Goal: Transaction & Acquisition: Purchase product/service

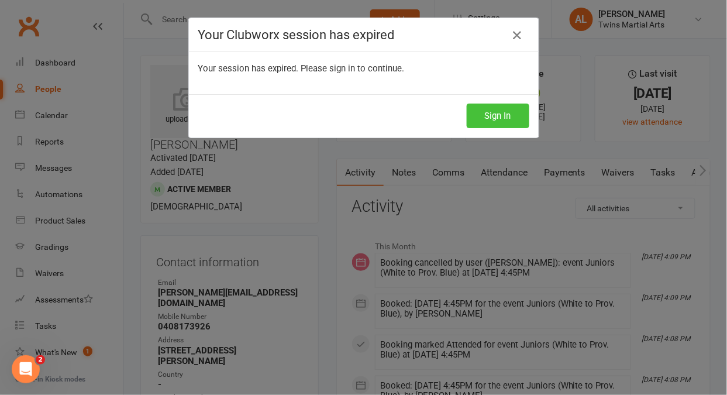
click at [502, 119] on button "Sign In" at bounding box center [498, 115] width 63 height 25
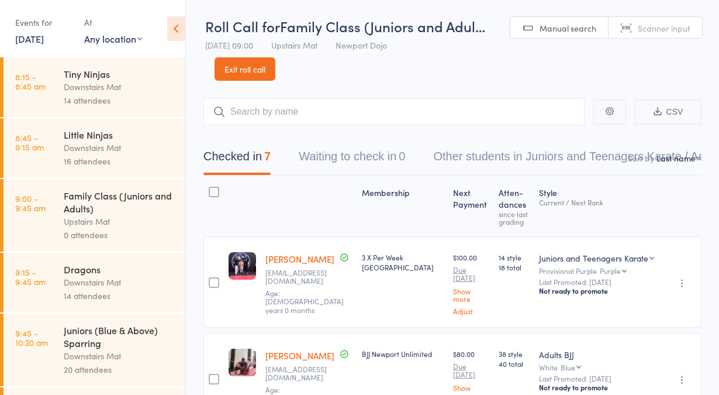
click at [240, 65] on link "Exit roll call" at bounding box center [245, 68] width 61 height 23
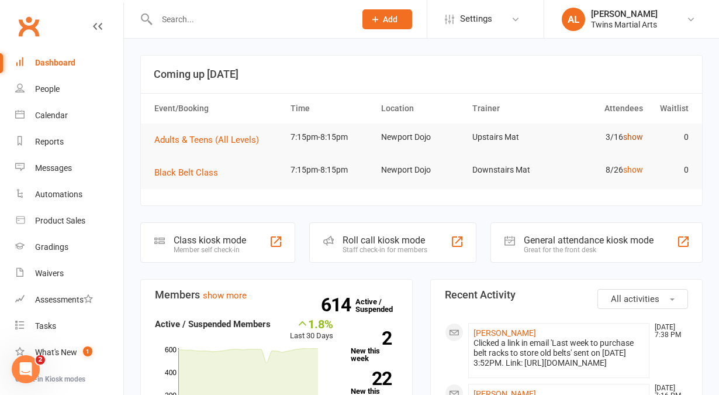
click at [632, 139] on link "show" at bounding box center [633, 136] width 20 height 9
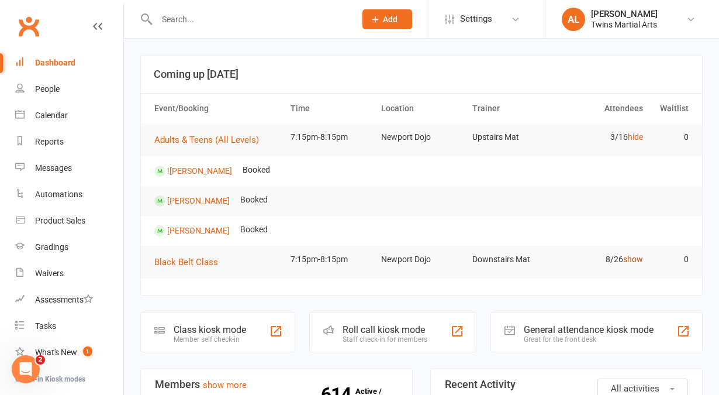
click at [632, 259] on link "show" at bounding box center [633, 258] width 20 height 9
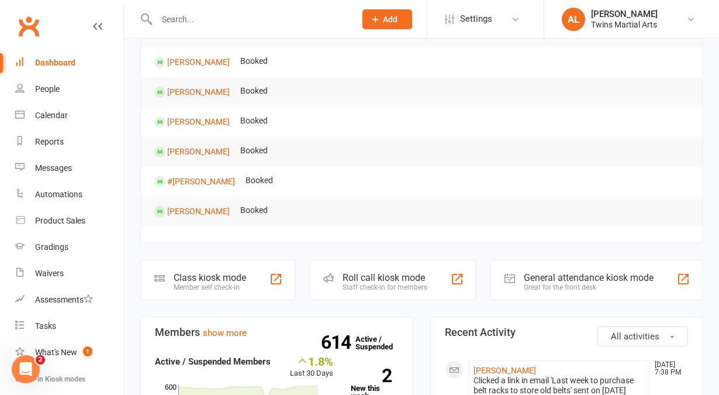
scroll to position [292, 0]
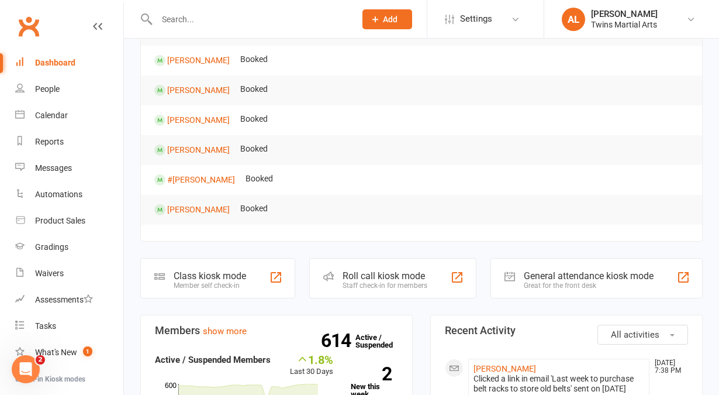
click at [379, 283] on div "Staff check-in for members" at bounding box center [385, 285] width 85 height 8
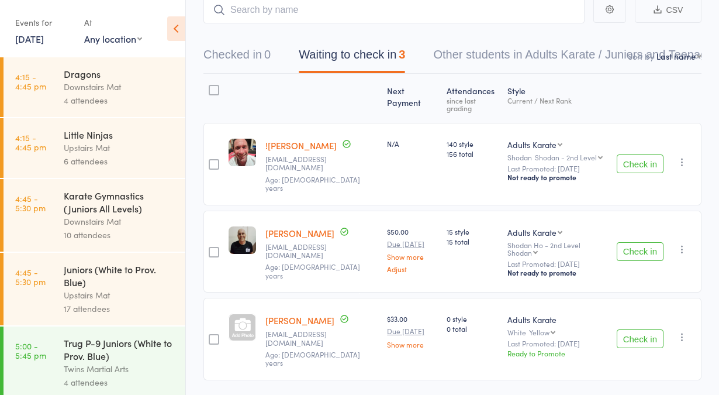
scroll to position [111, 0]
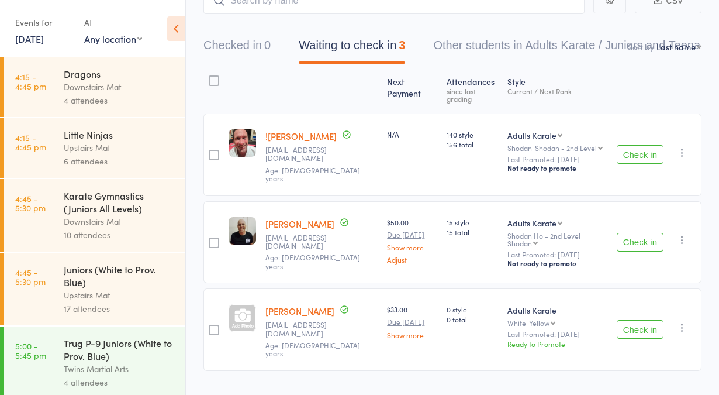
click at [630, 320] on button "Check in" at bounding box center [640, 329] width 47 height 19
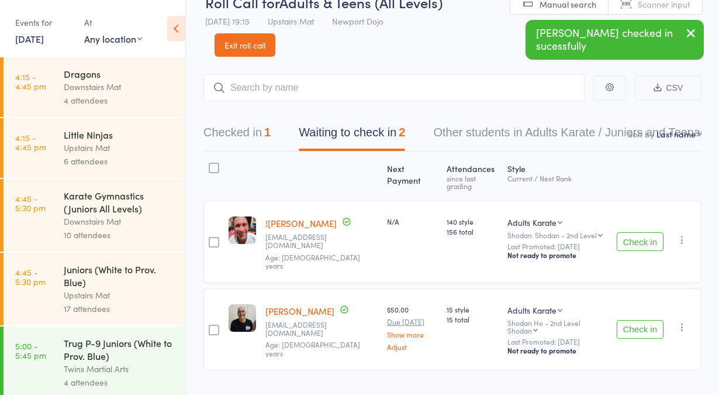
click at [630, 320] on button "Check in" at bounding box center [640, 329] width 47 height 19
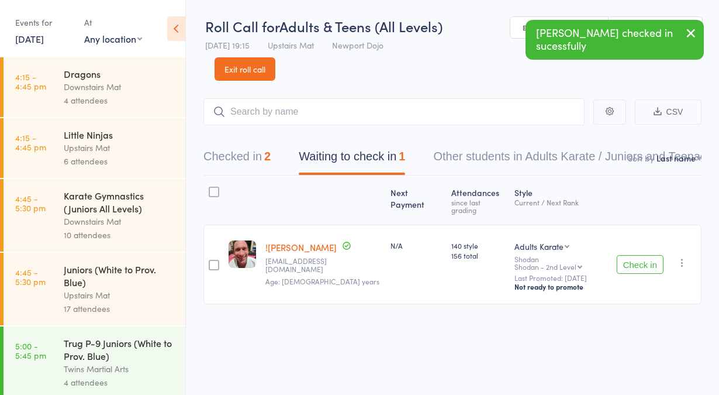
click at [627, 255] on button "Check in" at bounding box center [640, 264] width 47 height 19
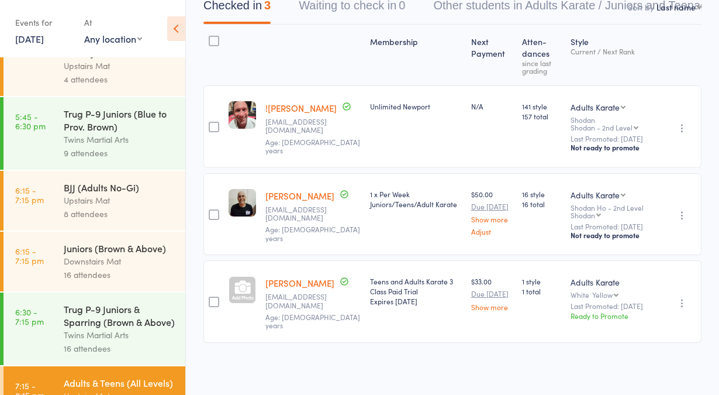
scroll to position [567, 0]
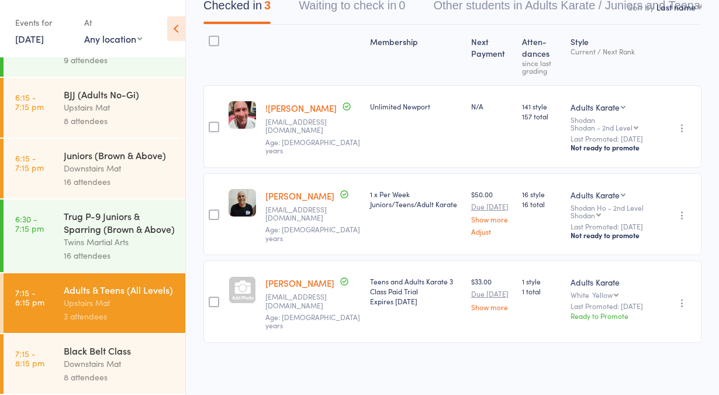
click at [93, 365] on div "Downstairs Mat" at bounding box center [120, 363] width 112 height 13
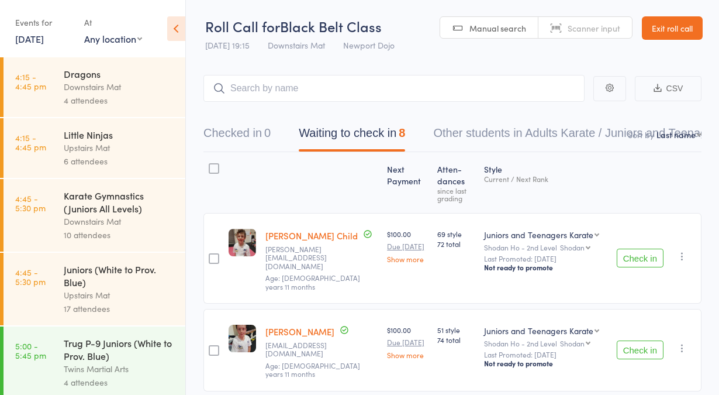
click at [632, 249] on button "Check in" at bounding box center [640, 258] width 47 height 19
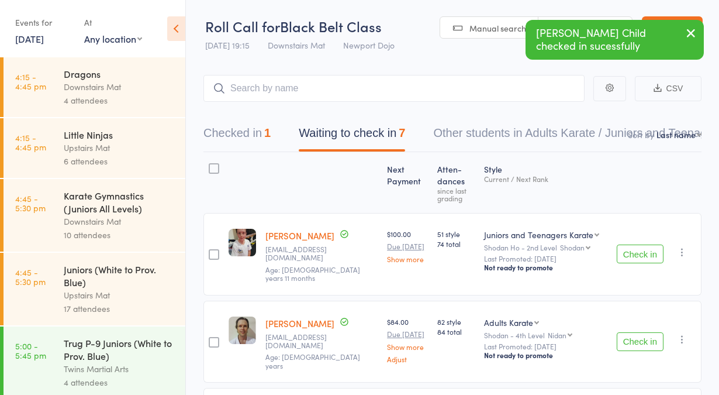
click at [632, 246] on button "Check in" at bounding box center [640, 253] width 47 height 19
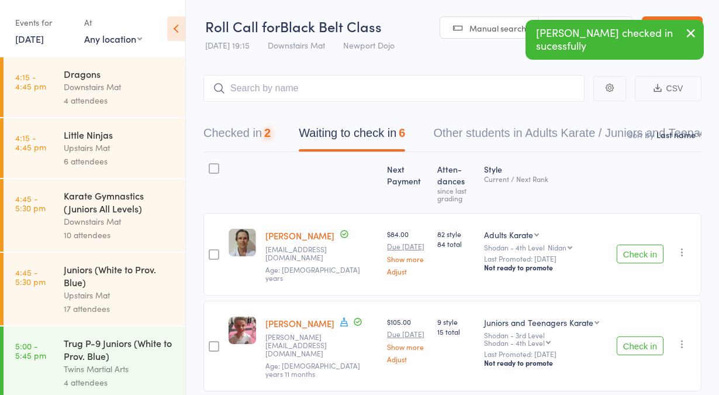
click at [632, 246] on button "Check in" at bounding box center [640, 253] width 47 height 19
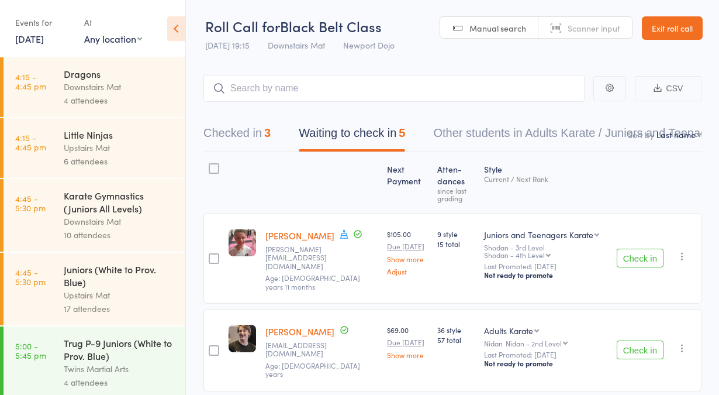
click at [637, 340] on button "Check in" at bounding box center [640, 349] width 47 height 19
click at [622, 340] on button "Check in" at bounding box center [640, 349] width 47 height 19
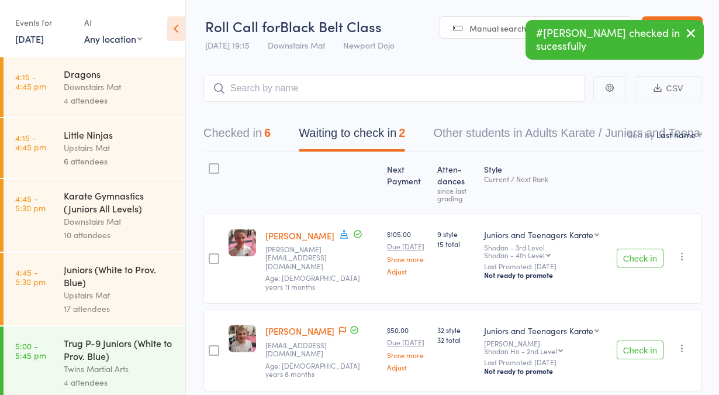
click at [622, 340] on button "Check in" at bounding box center [640, 349] width 47 height 19
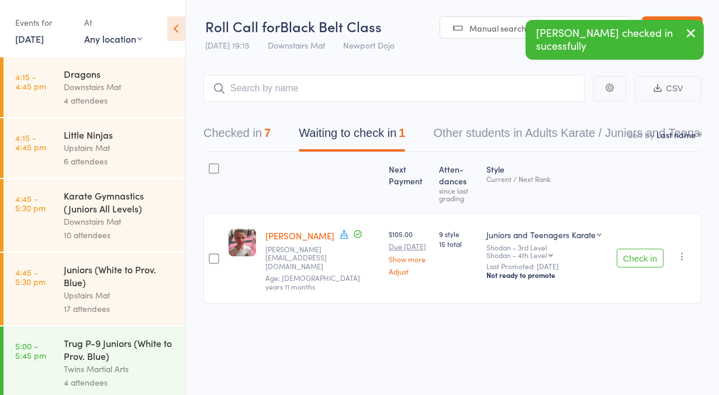
click at [678, 250] on icon "button" at bounding box center [683, 256] width 12 height 12
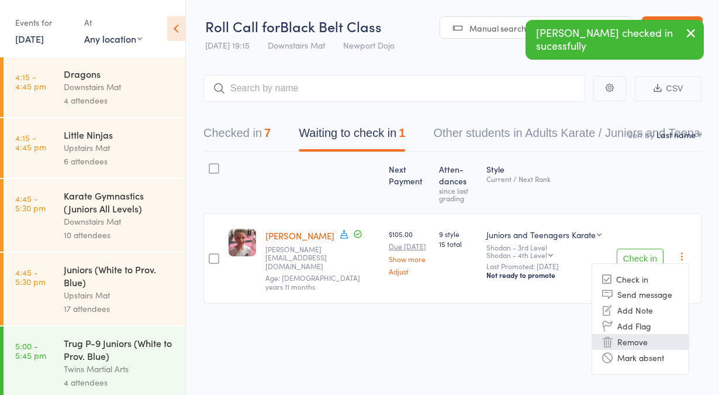
click at [642, 335] on li "Remove" at bounding box center [640, 342] width 96 height 16
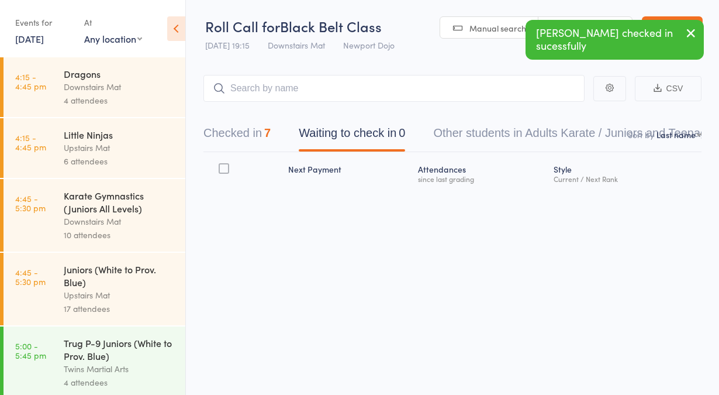
click at [237, 133] on button "Checked in 7" at bounding box center [236, 135] width 67 height 31
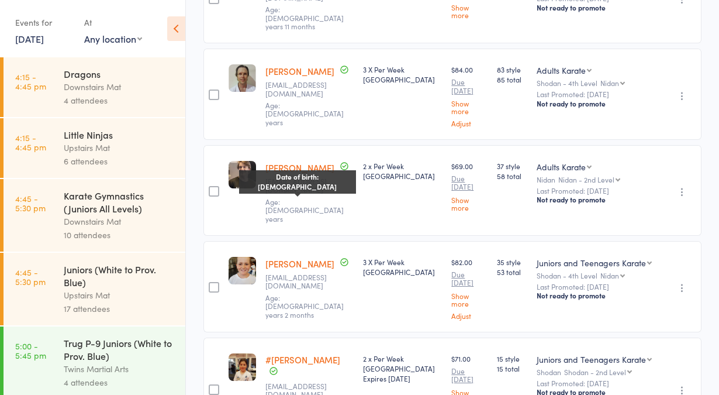
scroll to position [379, 0]
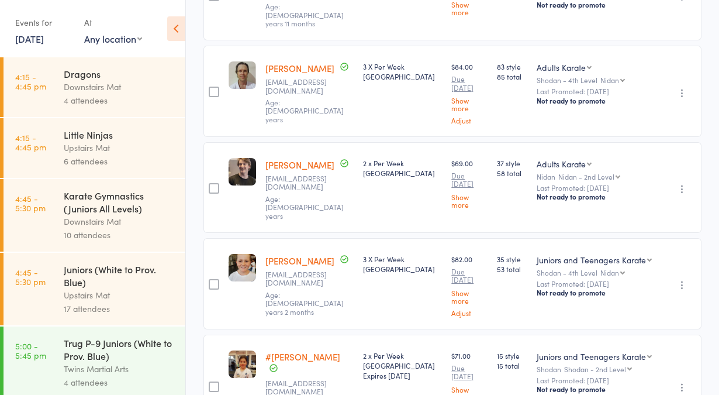
click at [296, 350] on link "#[PERSON_NAME]" at bounding box center [302, 356] width 75 height 12
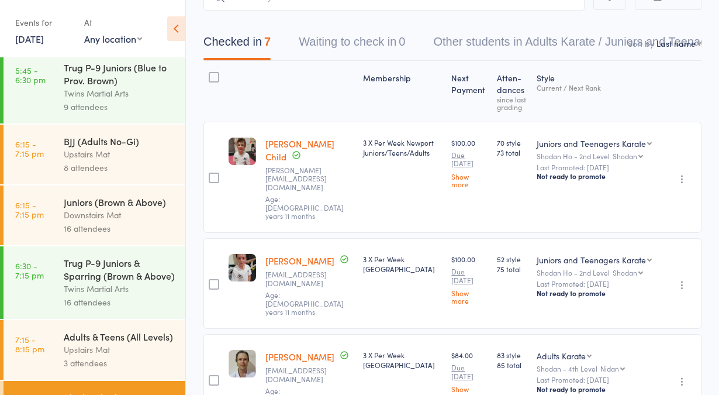
scroll to position [92, 0]
click at [60, 228] on link "6:15 - 7:15 pm Juniors (Brown & Above) Downstairs Mat 16 attendees" at bounding box center [95, 215] width 182 height 60
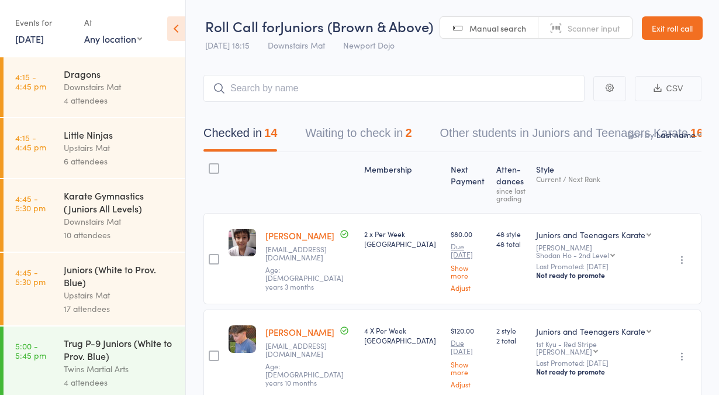
click at [330, 127] on button "Waiting to check in 2" at bounding box center [358, 135] width 106 height 31
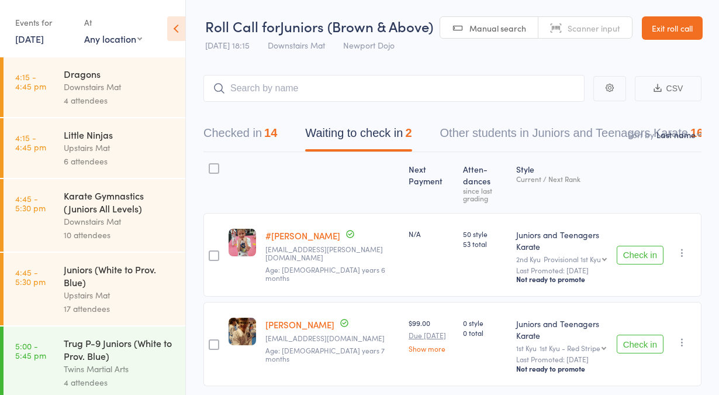
click at [682, 247] on icon "button" at bounding box center [683, 253] width 12 height 12
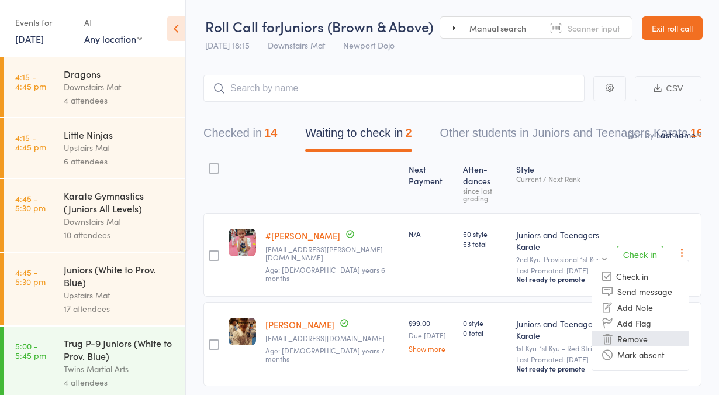
click at [623, 330] on li "Remove" at bounding box center [640, 338] width 96 height 16
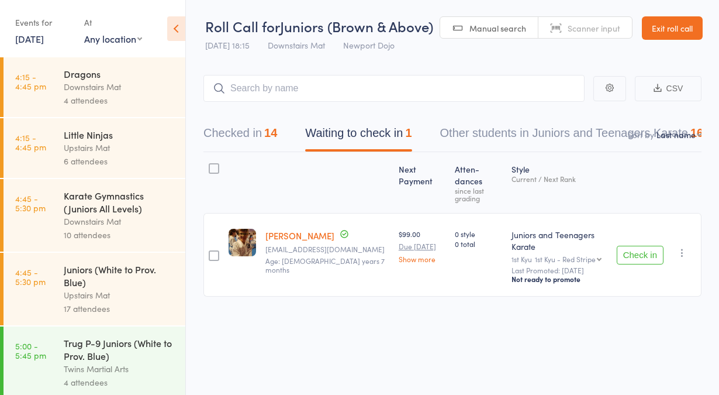
click at [684, 247] on icon "button" at bounding box center [683, 253] width 12 height 12
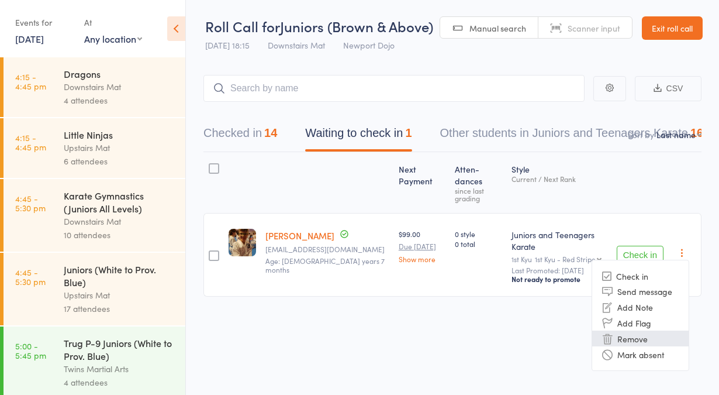
click at [639, 330] on li "Remove" at bounding box center [640, 338] width 96 height 16
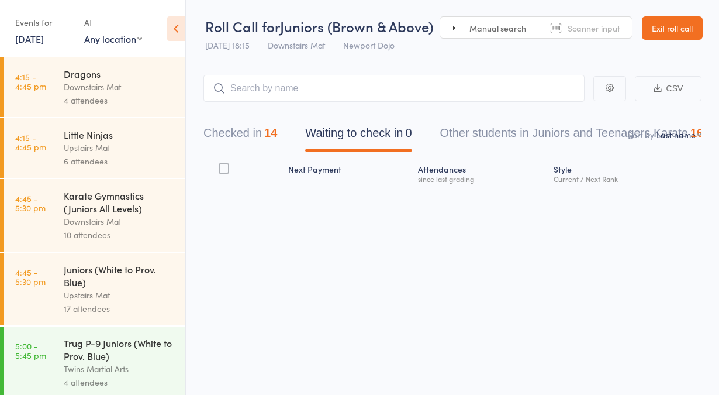
click at [81, 309] on div "17 attendees" at bounding box center [120, 308] width 112 height 13
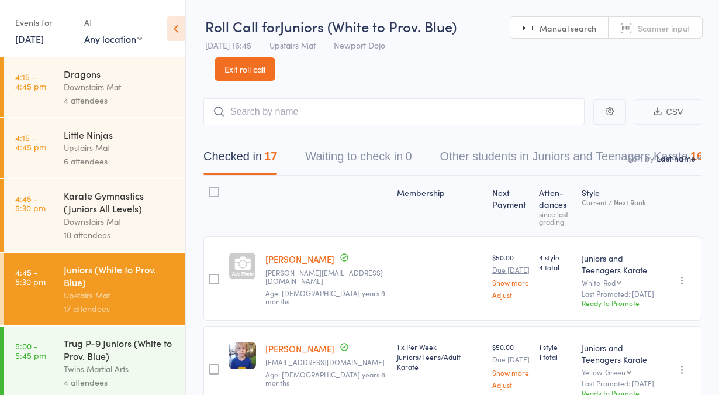
click at [240, 67] on link "Exit roll call" at bounding box center [245, 68] width 61 height 23
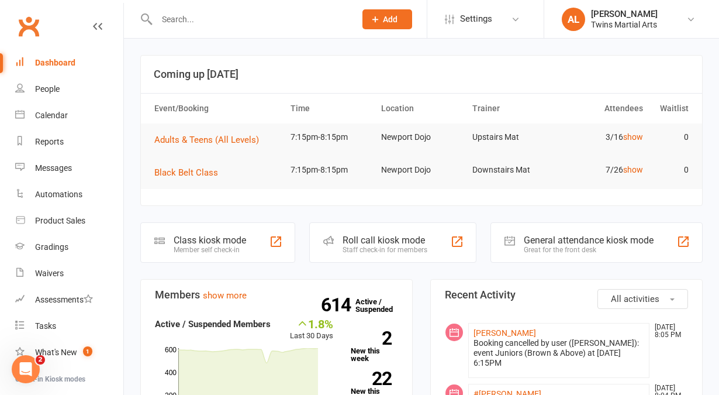
click at [189, 16] on input "text" at bounding box center [250, 19] width 194 height 16
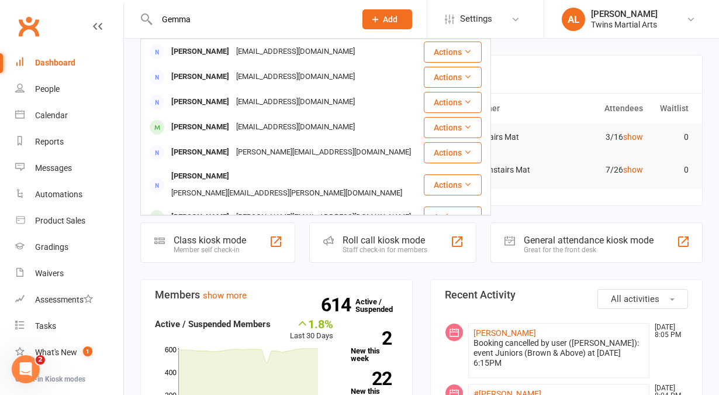
type input "Gemma"
click at [187, 209] on div "Layla Wallace" at bounding box center [200, 217] width 65 height 17
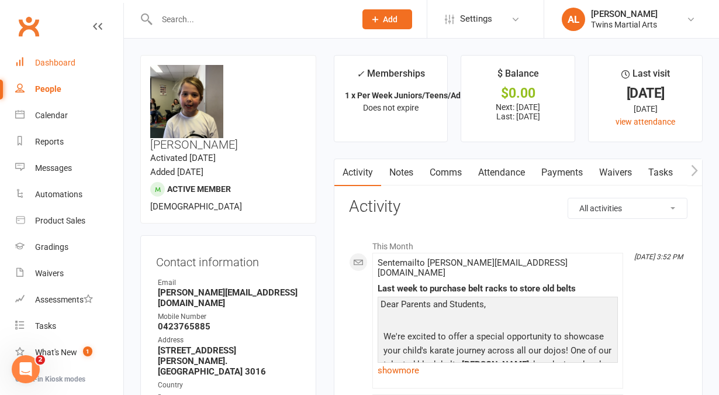
click at [41, 64] on div "Dashboard" at bounding box center [55, 62] width 40 height 9
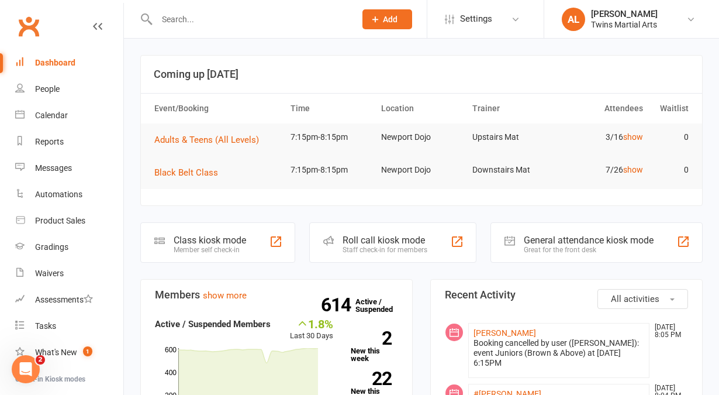
click at [175, 11] on input "text" at bounding box center [250, 19] width 194 height 16
type input "G"
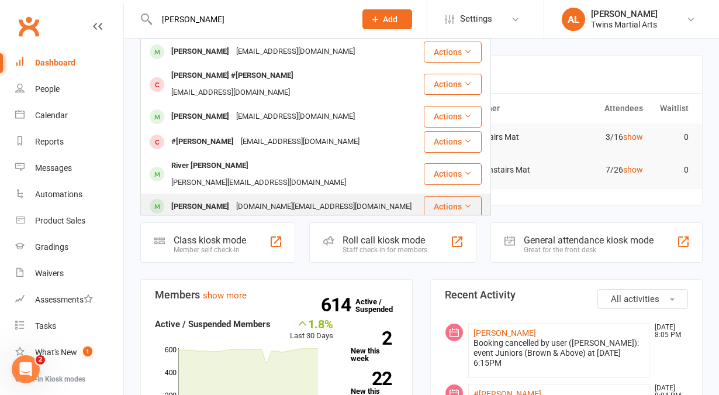
type input "Penelope Rivera"
click at [233, 198] on div "j.rich@live.com.au" at bounding box center [324, 206] width 182 height 17
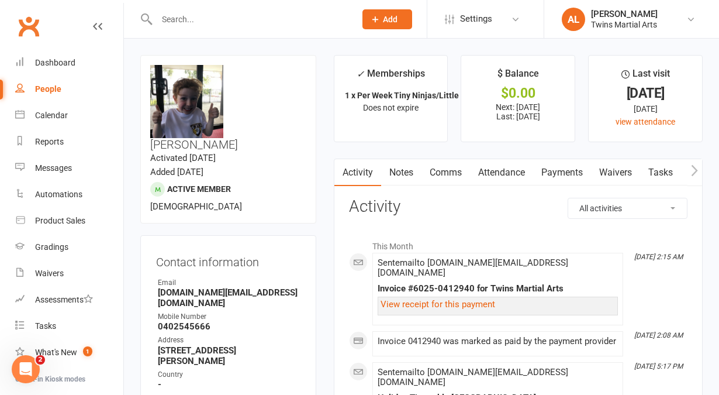
click at [246, 20] on input "text" at bounding box center [250, 19] width 194 height 16
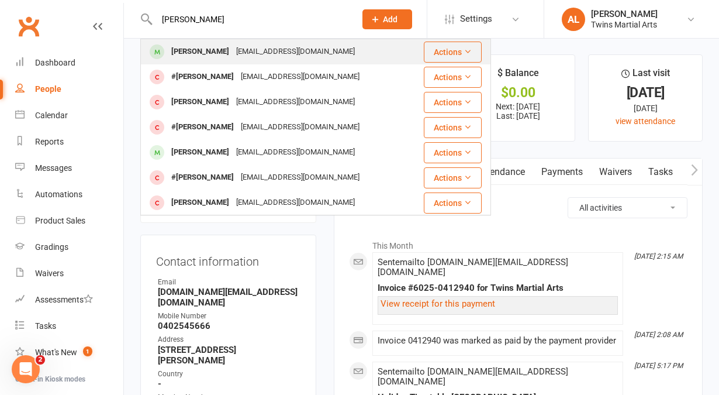
type input "Aidan"
click at [198, 56] on div "Aidan Loughlin" at bounding box center [200, 51] width 65 height 17
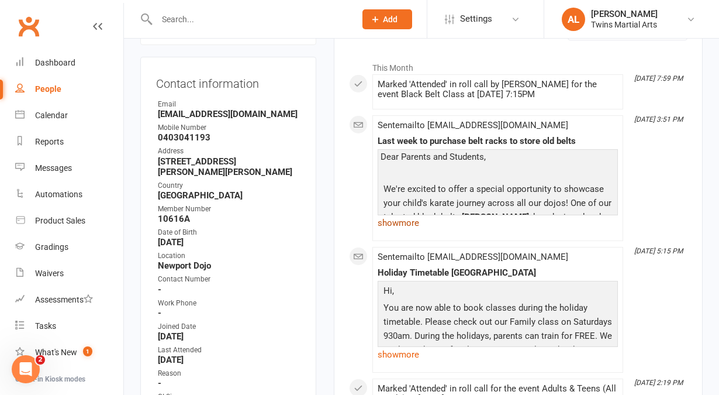
scroll to position [178, 0]
click at [391, 356] on link "show more" at bounding box center [498, 355] width 240 height 16
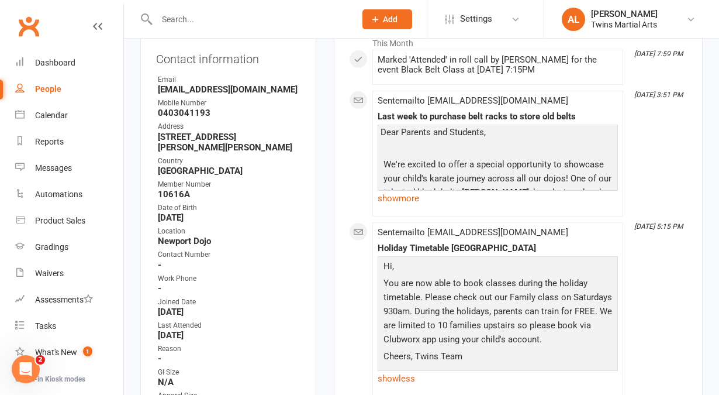
scroll to position [202, 0]
click at [381, 197] on link "show more" at bounding box center [498, 199] width 240 height 16
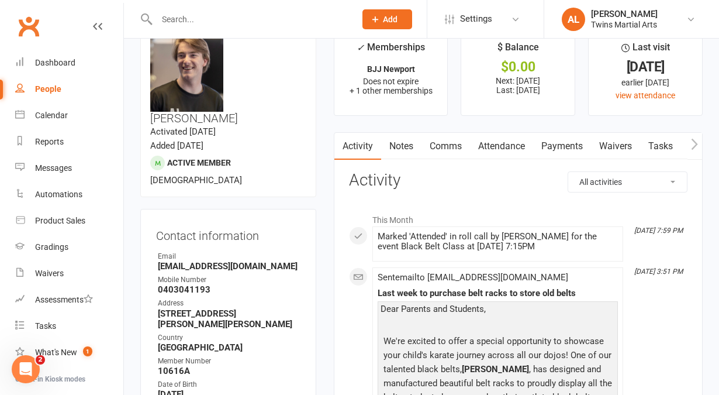
scroll to position [25, 0]
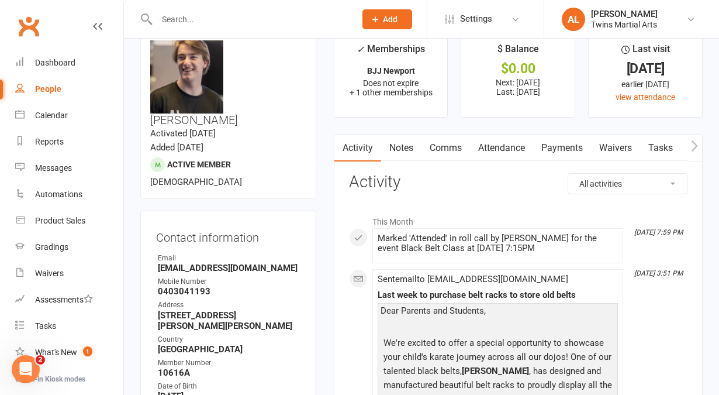
click at [487, 147] on link "Attendance" at bounding box center [501, 147] width 63 height 27
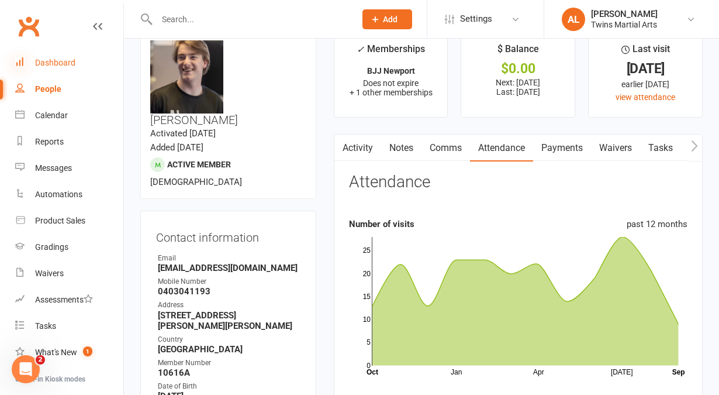
click at [23, 58] on icon at bounding box center [19, 61] width 9 height 9
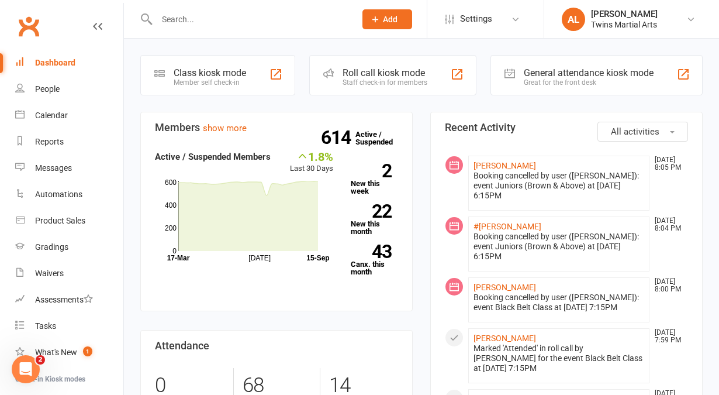
click at [245, 10] on div at bounding box center [243, 19] width 207 height 38
click at [220, 18] on input "text" at bounding box center [250, 19] width 194 height 16
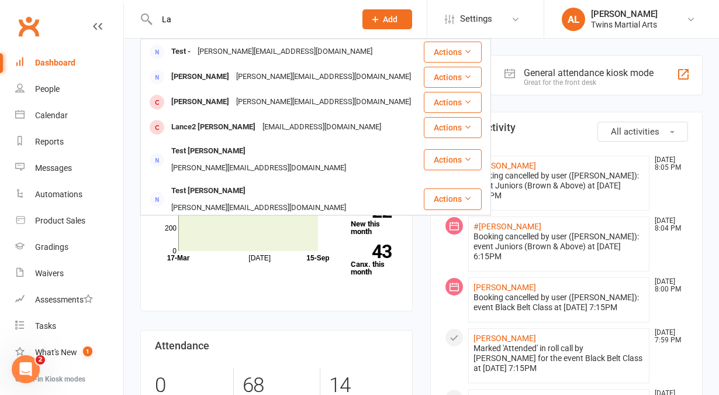
type input "L"
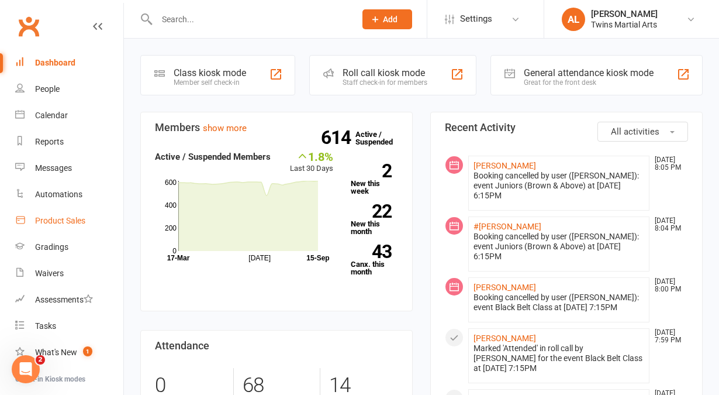
click at [54, 228] on link "Product Sales" at bounding box center [69, 221] width 108 height 26
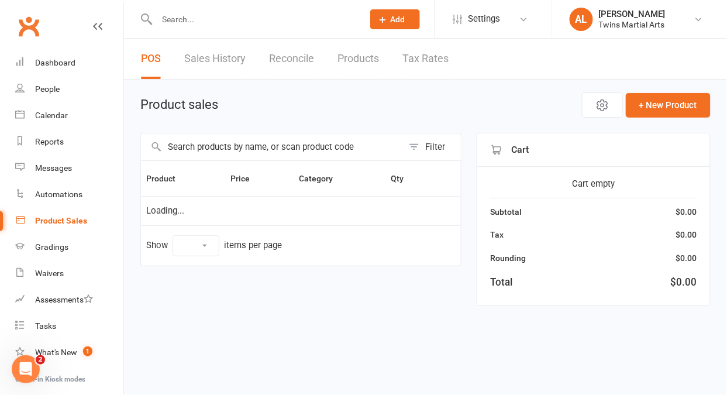
select select "10"
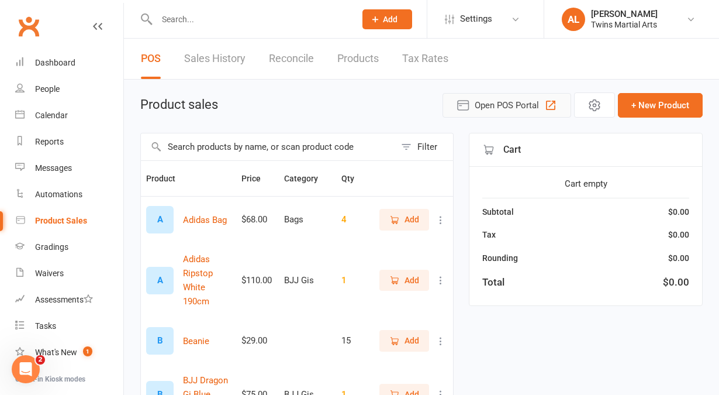
click at [501, 108] on span "Open POS Portal" at bounding box center [507, 105] width 64 height 14
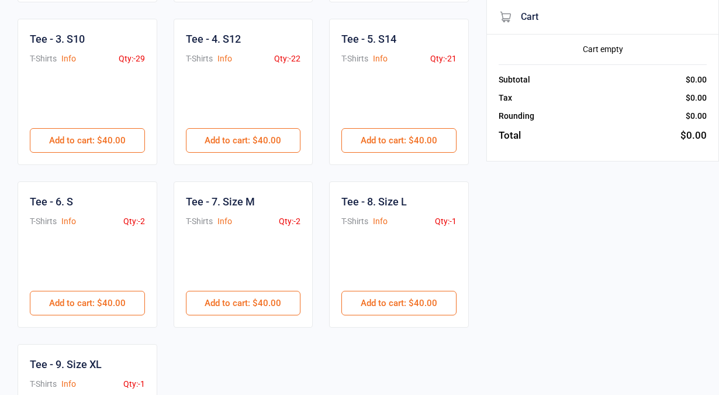
scroll to position [314, 0]
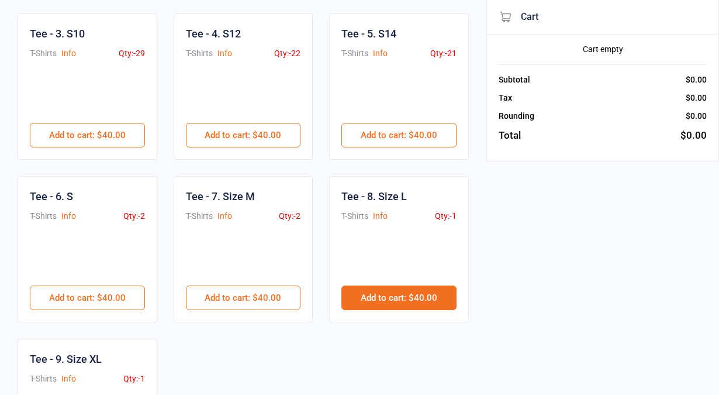
click at [417, 296] on button "Add to cart : $40.00" at bounding box center [398, 297] width 115 height 25
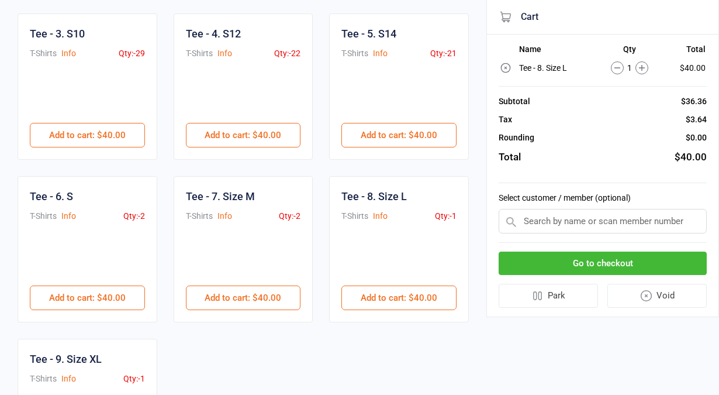
click at [530, 219] on input "text" at bounding box center [603, 221] width 208 height 25
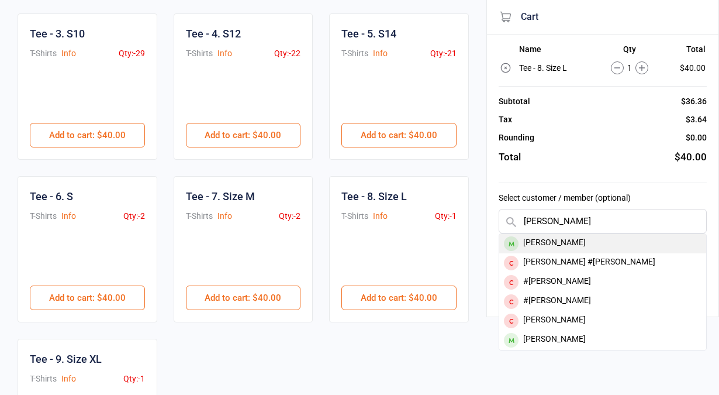
type input "[PERSON_NAME]"
click at [539, 240] on div "[PERSON_NAME]" at bounding box center [602, 243] width 207 height 19
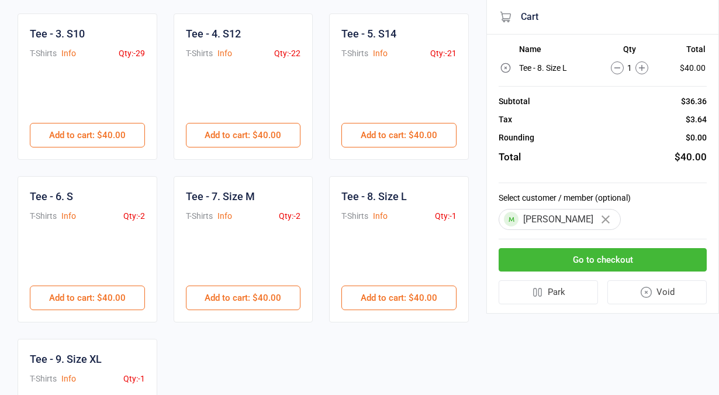
click at [586, 257] on button "Go to checkout" at bounding box center [603, 260] width 208 height 24
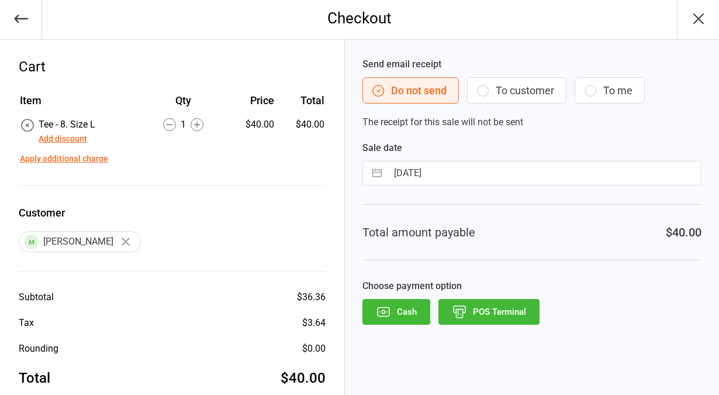
scroll to position [23, 0]
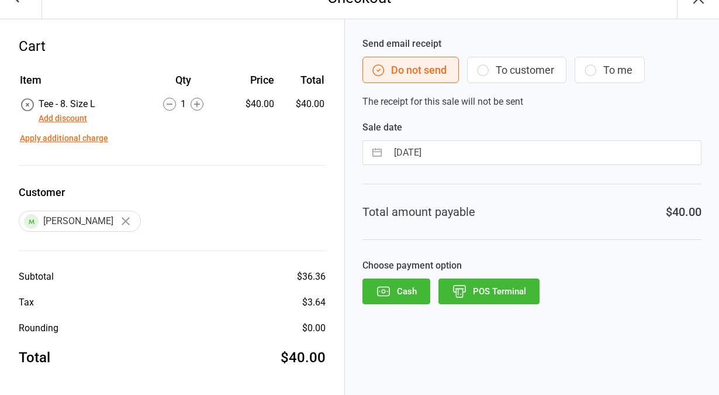
click at [477, 291] on button "POS Terminal" at bounding box center [489, 291] width 101 height 26
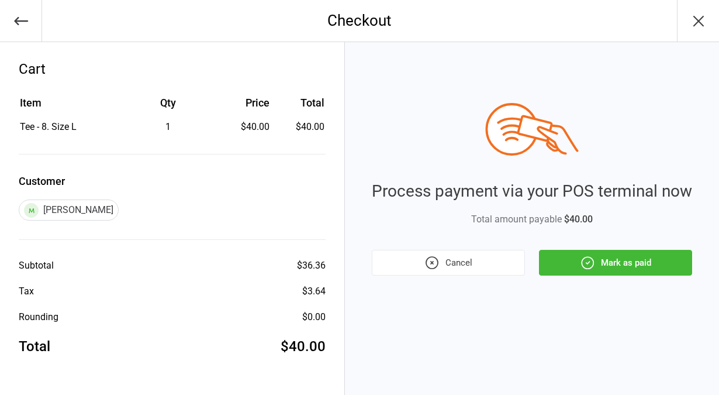
scroll to position [0, 0]
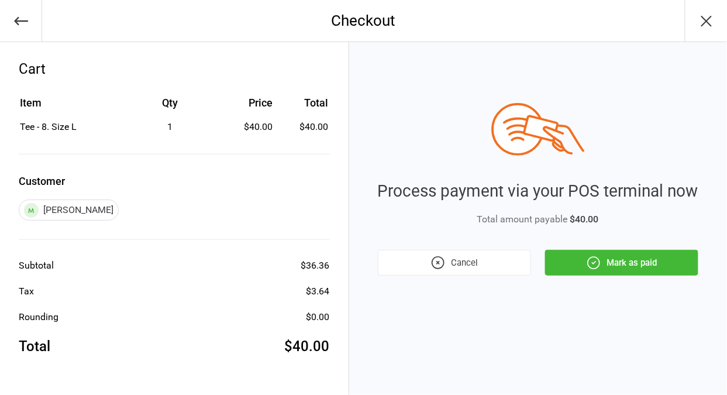
click at [623, 251] on button "Mark as paid" at bounding box center [621, 263] width 153 height 26
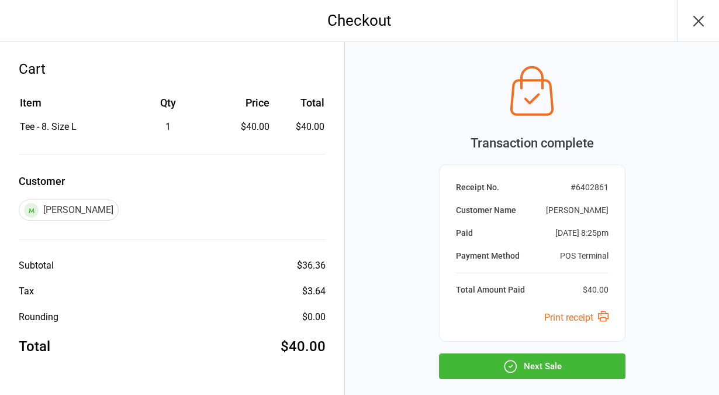
click at [544, 363] on button "Next Sale" at bounding box center [532, 366] width 187 height 26
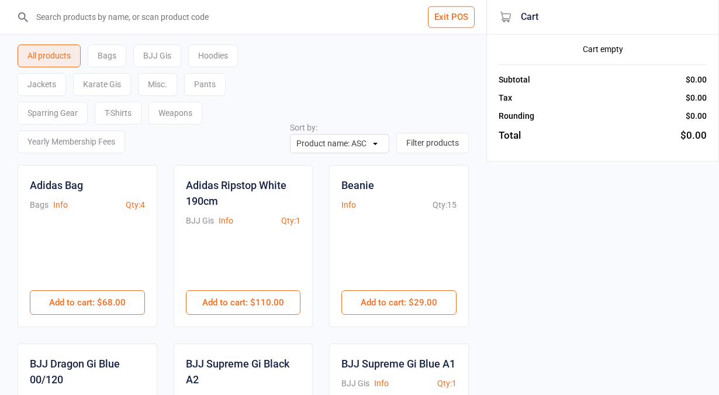
click at [447, 16] on button "Exit POS" at bounding box center [451, 17] width 47 height 22
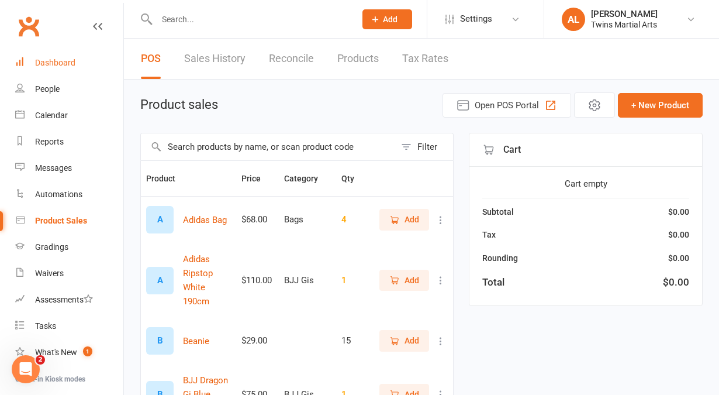
click at [72, 64] on div "Dashboard" at bounding box center [55, 62] width 40 height 9
